Goal: Transaction & Acquisition: Purchase product/service

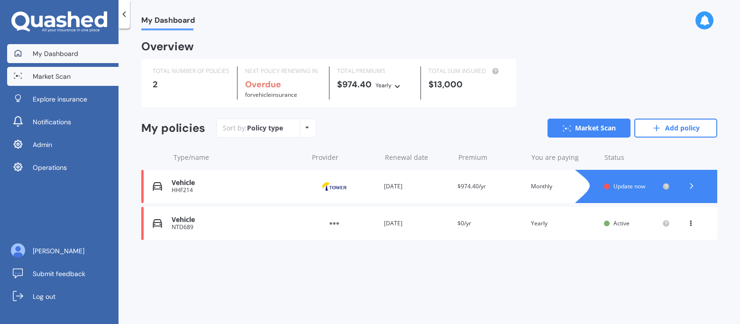
click at [39, 85] on link "Market Scan" at bounding box center [62, 76] width 111 height 19
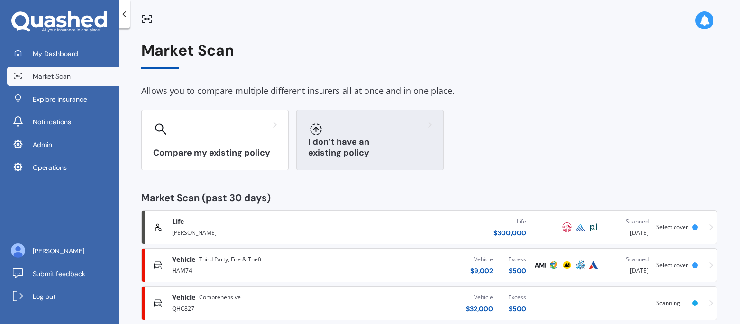
click at [371, 154] on h3 "I don’t have an existing policy" at bounding box center [370, 148] width 124 height 22
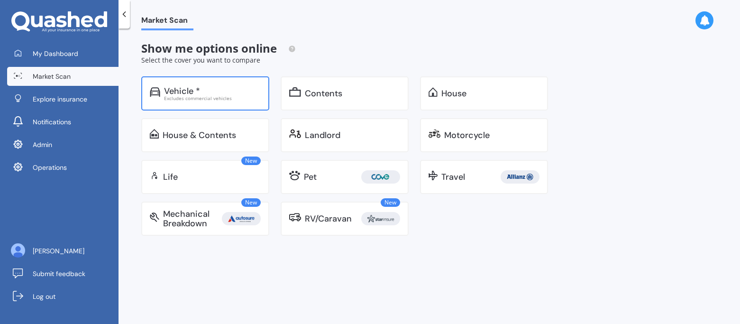
click at [222, 96] on div "Excludes commercial vehicles" at bounding box center [212, 98] width 97 height 5
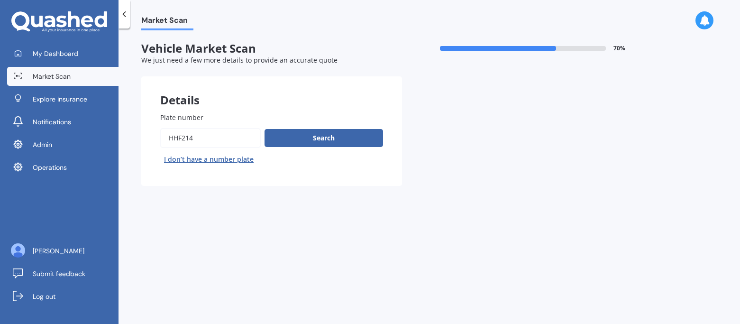
click at [203, 136] on input "Plate number" at bounding box center [210, 138] width 100 height 20
type input "ham74"
click at [301, 135] on button "Search" at bounding box center [323, 138] width 118 height 18
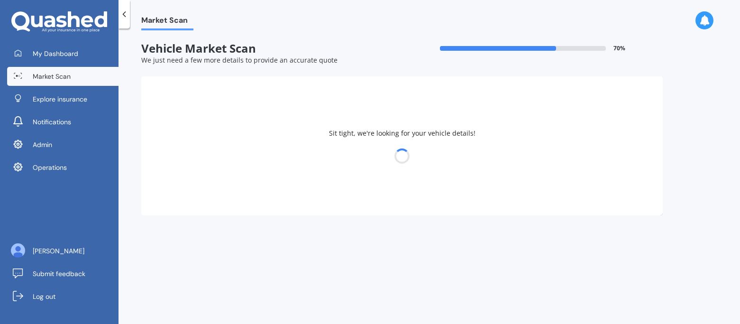
select select "KIA"
select select "CERATO"
select select "23"
select select "03"
select select "1974"
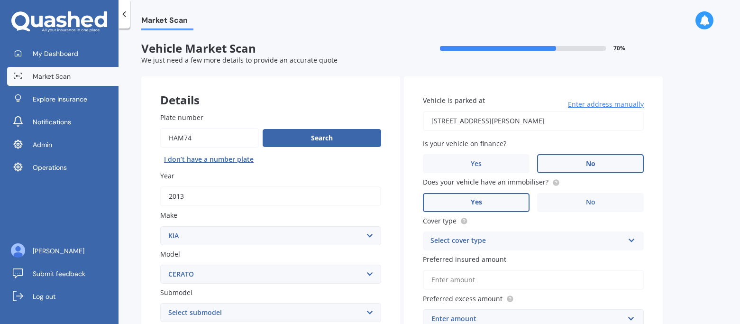
click at [184, 137] on input "Plate number" at bounding box center [209, 138] width 99 height 20
type input "rek186"
click at [282, 138] on button "Search" at bounding box center [322, 138] width 118 height 18
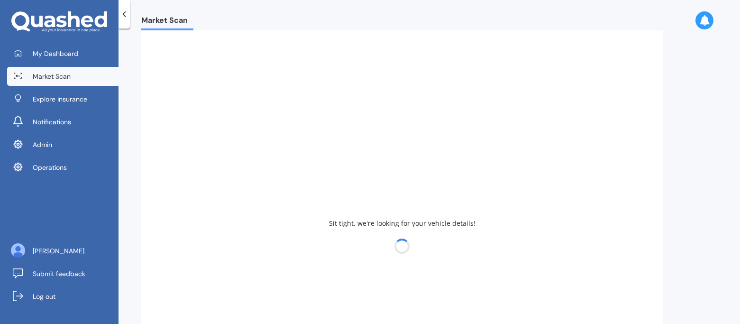
scroll to position [78, 0]
type input "2020"
select select "SUBARU"
select select
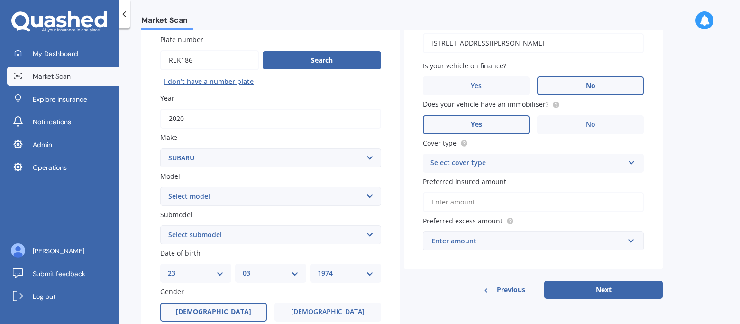
click at [240, 198] on select "Select model BRZ Crosstrek Dex Exiga Forester Impreza Justy Legacy Leone levorg…" at bounding box center [270, 196] width 221 height 19
click at [211, 61] on input "Plate number" at bounding box center [209, 60] width 99 height 20
